Goal: Information Seeking & Learning: Learn about a topic

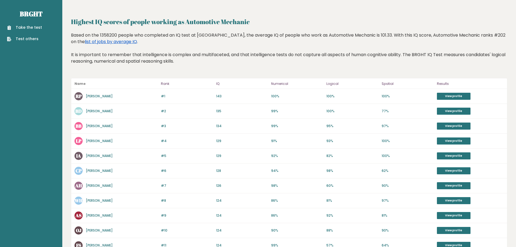
click at [95, 41] on link "list of jobs by average IQ" at bounding box center [111, 41] width 52 height 6
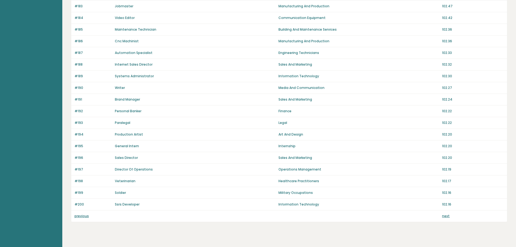
scroll to position [326, 0]
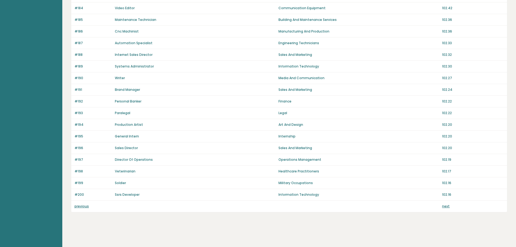
click at [81, 206] on link "previous" at bounding box center [81, 206] width 14 height 5
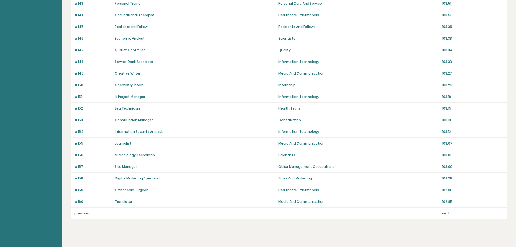
scroll to position [326, 0]
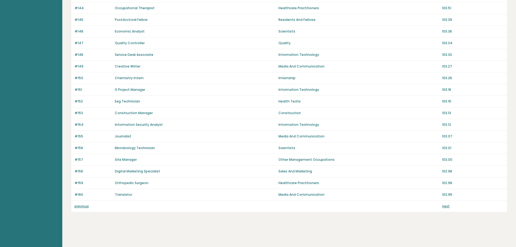
click at [80, 205] on link "previous" at bounding box center [81, 206] width 14 height 5
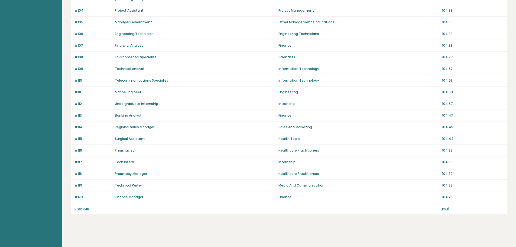
scroll to position [326, 0]
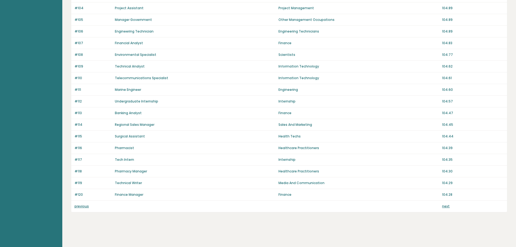
click at [82, 206] on link "previous" at bounding box center [81, 206] width 14 height 5
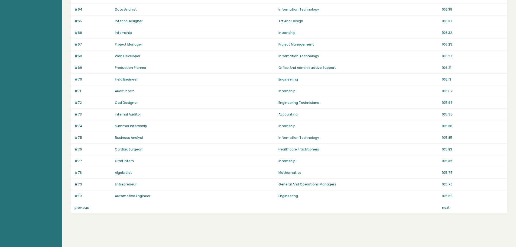
scroll to position [326, 0]
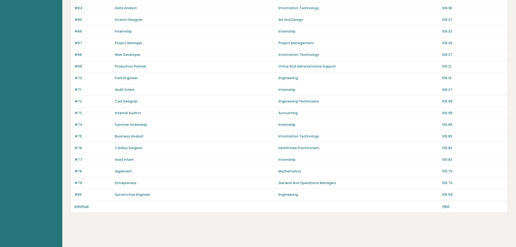
click at [78, 207] on link "previous" at bounding box center [81, 206] width 14 height 5
